Goal: Information Seeking & Learning: Learn about a topic

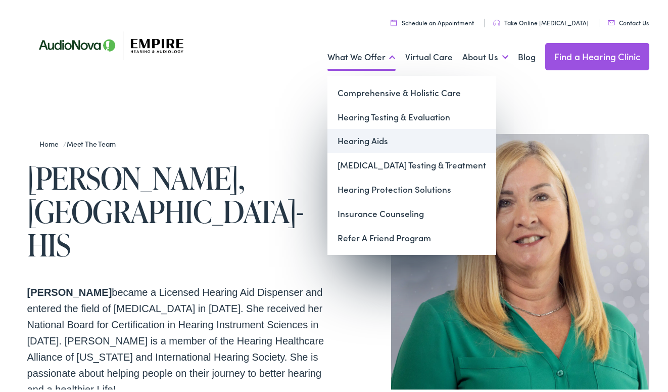
click at [360, 138] on link "Hearing Aids" at bounding box center [412, 138] width 169 height 24
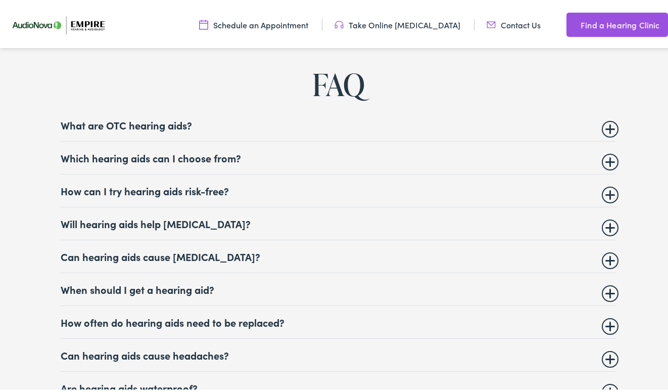
scroll to position [3816, 0]
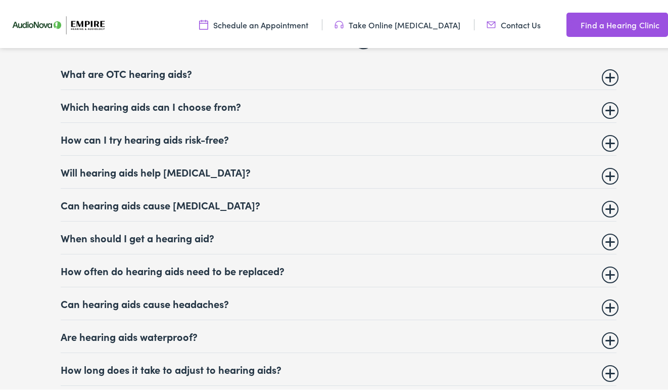
click at [112, 329] on summary "Are hearing aids waterproof?" at bounding box center [339, 334] width 556 height 12
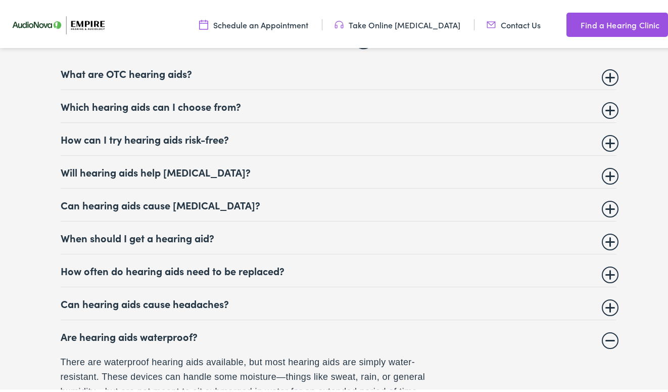
click at [118, 328] on summary "Are hearing aids waterproof?" at bounding box center [339, 334] width 556 height 12
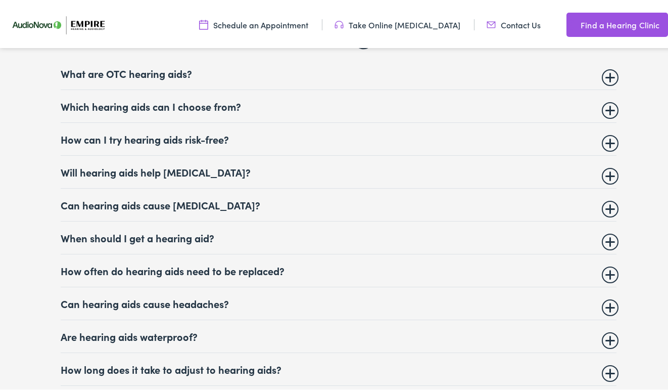
click at [108, 362] on summary "How long does it take to adjust to hearing aids?" at bounding box center [339, 366] width 556 height 12
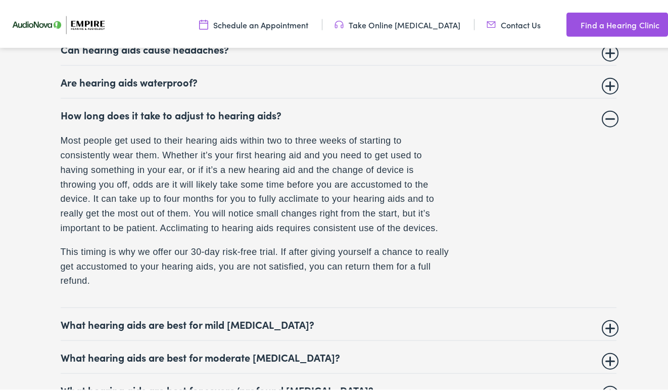
scroll to position [4074, 0]
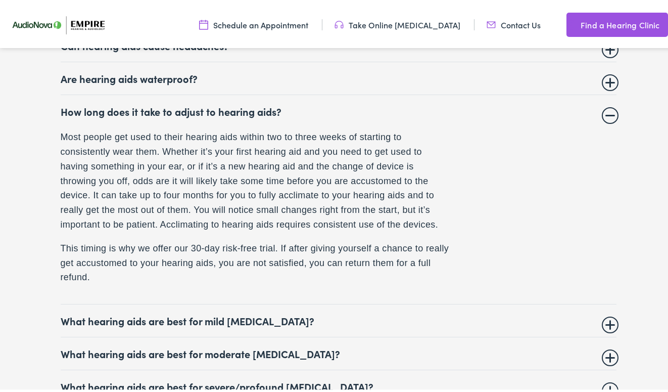
click at [145, 103] on summary "How long does it take to adjust to hearing aids?" at bounding box center [339, 109] width 556 height 12
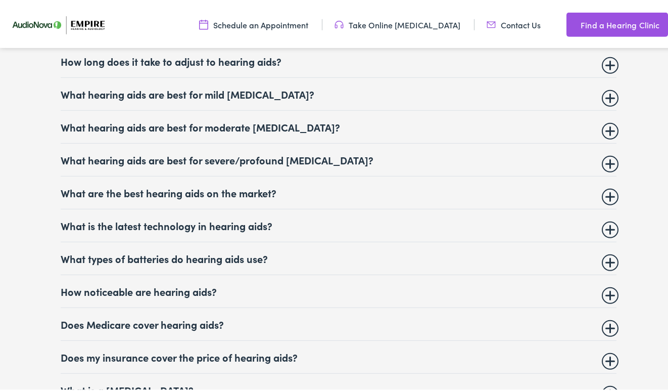
scroll to position [4125, 0]
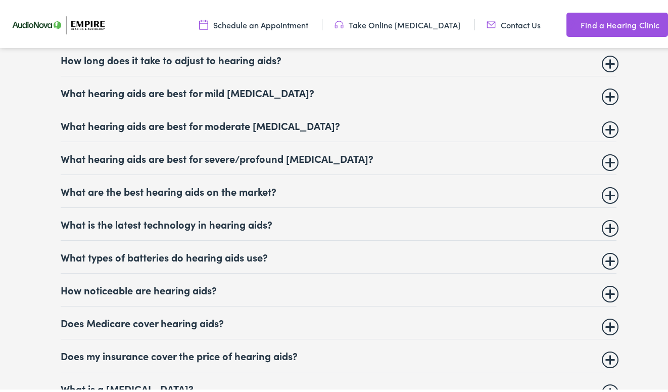
click at [118, 323] on summary "Does Medicare cover hearing aids?" at bounding box center [339, 320] width 556 height 12
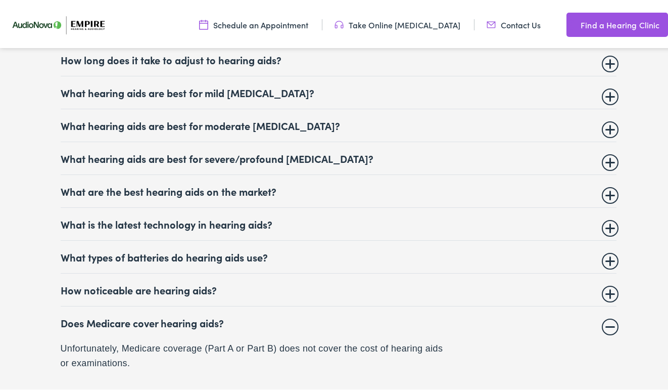
click at [123, 322] on summary "Does Medicare cover hearing aids?" at bounding box center [339, 320] width 556 height 12
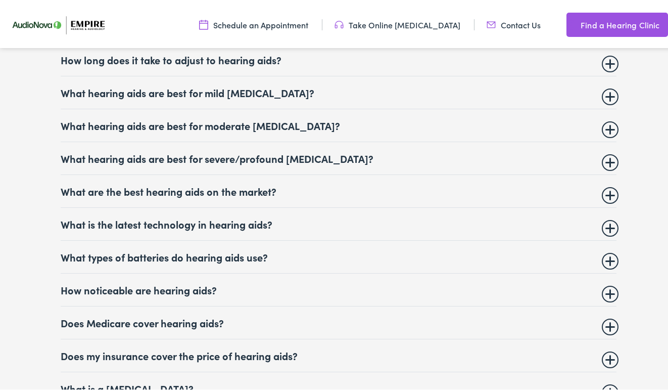
click at [123, 322] on summary "Does Medicare cover hearing aids?" at bounding box center [339, 320] width 556 height 12
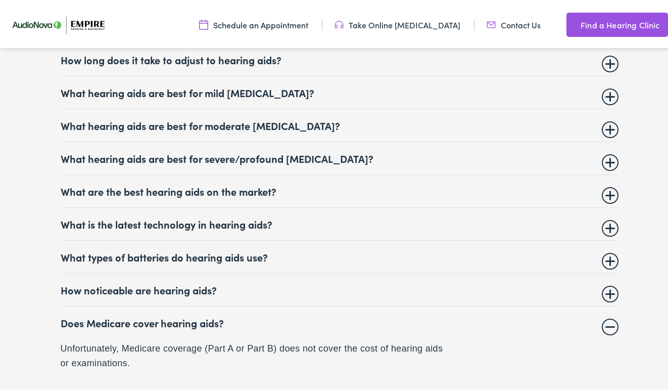
click at [123, 322] on summary "Does Medicare cover hearing aids?" at bounding box center [339, 320] width 556 height 12
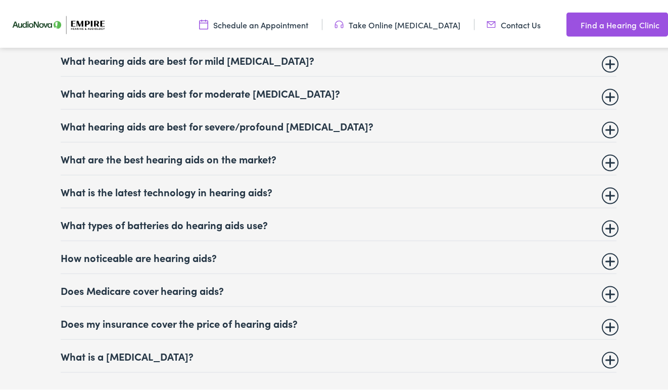
scroll to position [4177, 0]
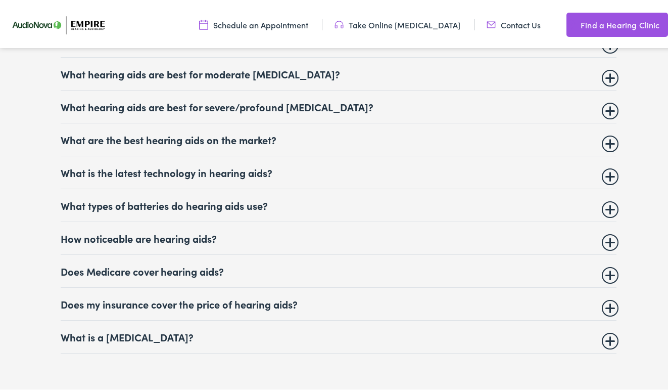
click at [134, 304] on summary "Does my insurance cover the price of hearing aids?" at bounding box center [339, 301] width 556 height 12
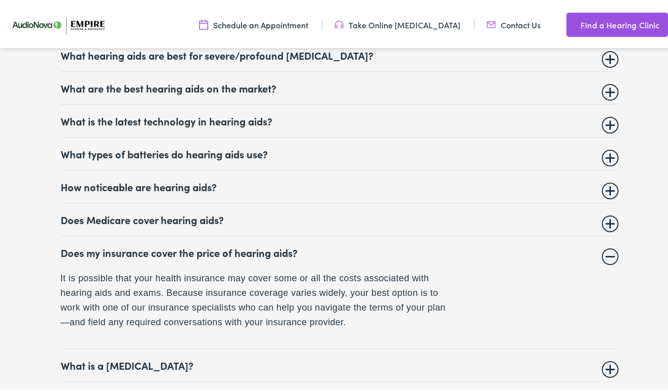
scroll to position [4280, 0]
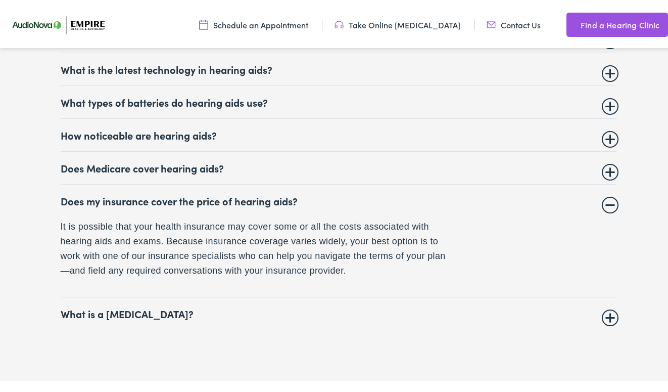
click at [111, 315] on summary "What is a [MEDICAL_DATA]?" at bounding box center [339, 311] width 556 height 12
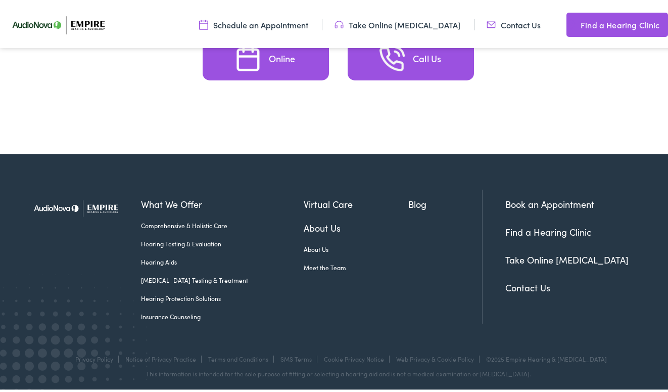
scroll to position [4853, 0]
